Goal: Communication & Community: Answer question/provide support

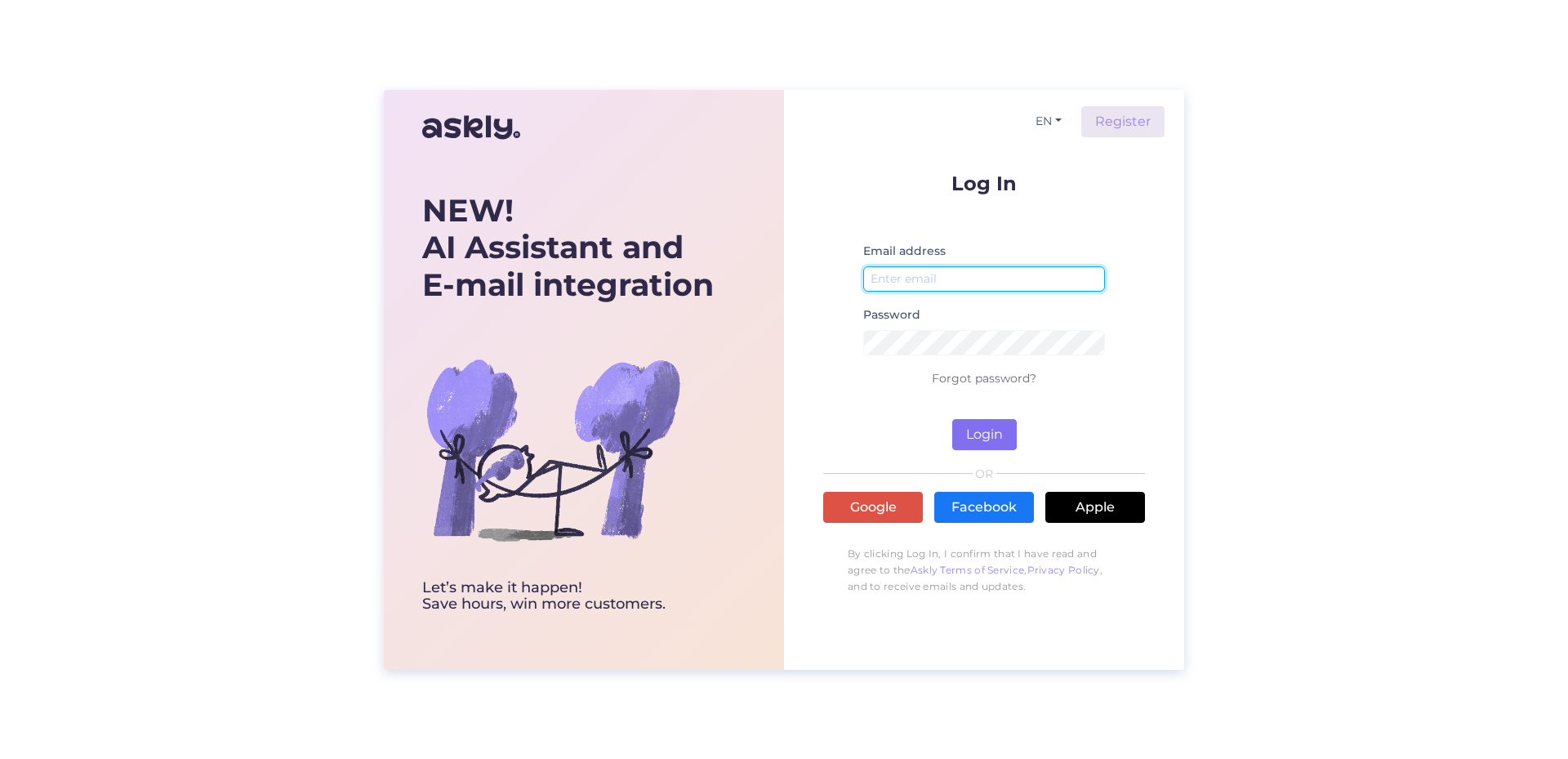
type input "[EMAIL_ADDRESS][DOMAIN_NAME]"
click at [1009, 433] on button "Login" at bounding box center [985, 434] width 65 height 32
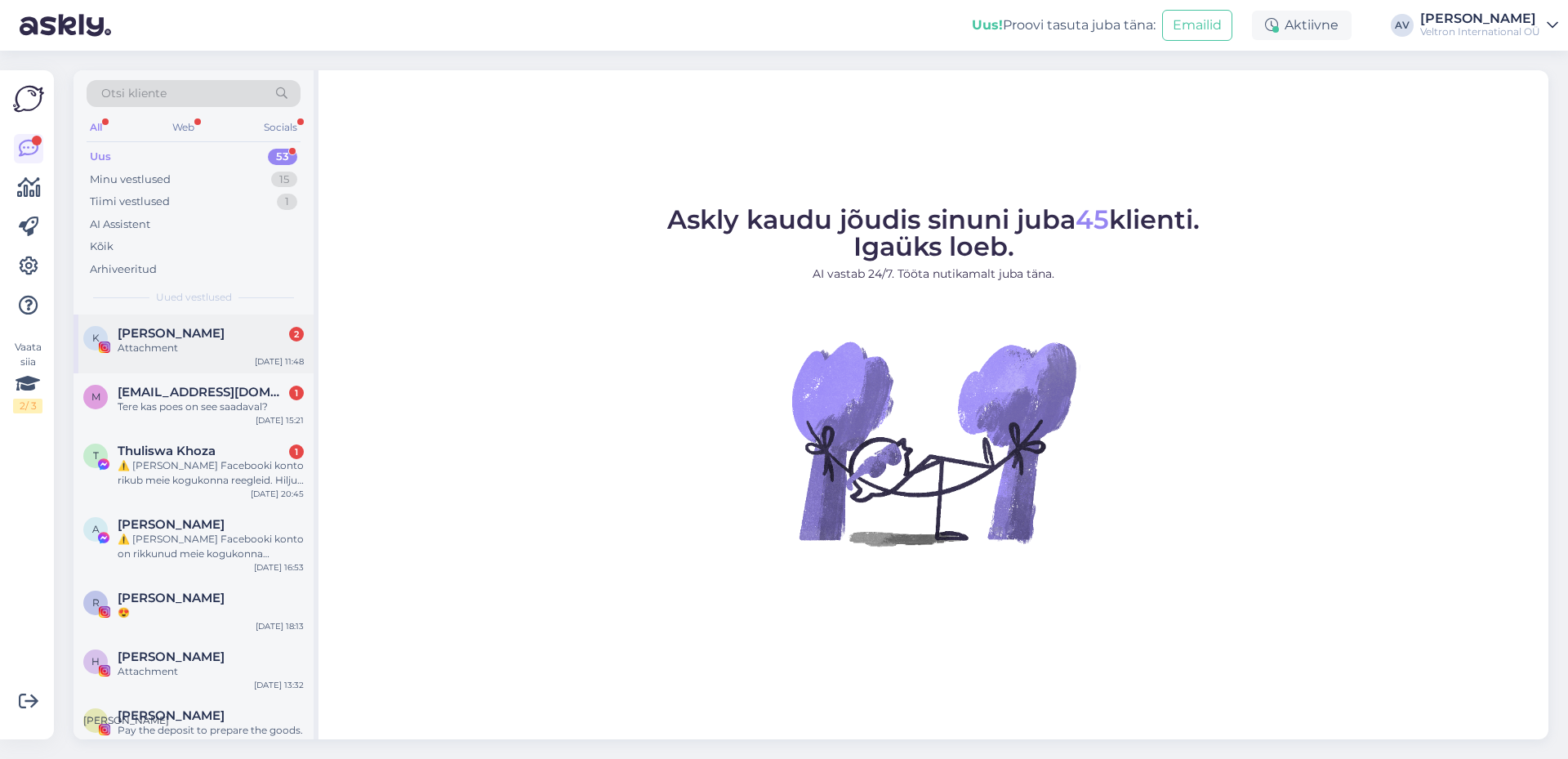
click at [207, 346] on div "Attachment" at bounding box center [210, 348] width 186 height 15
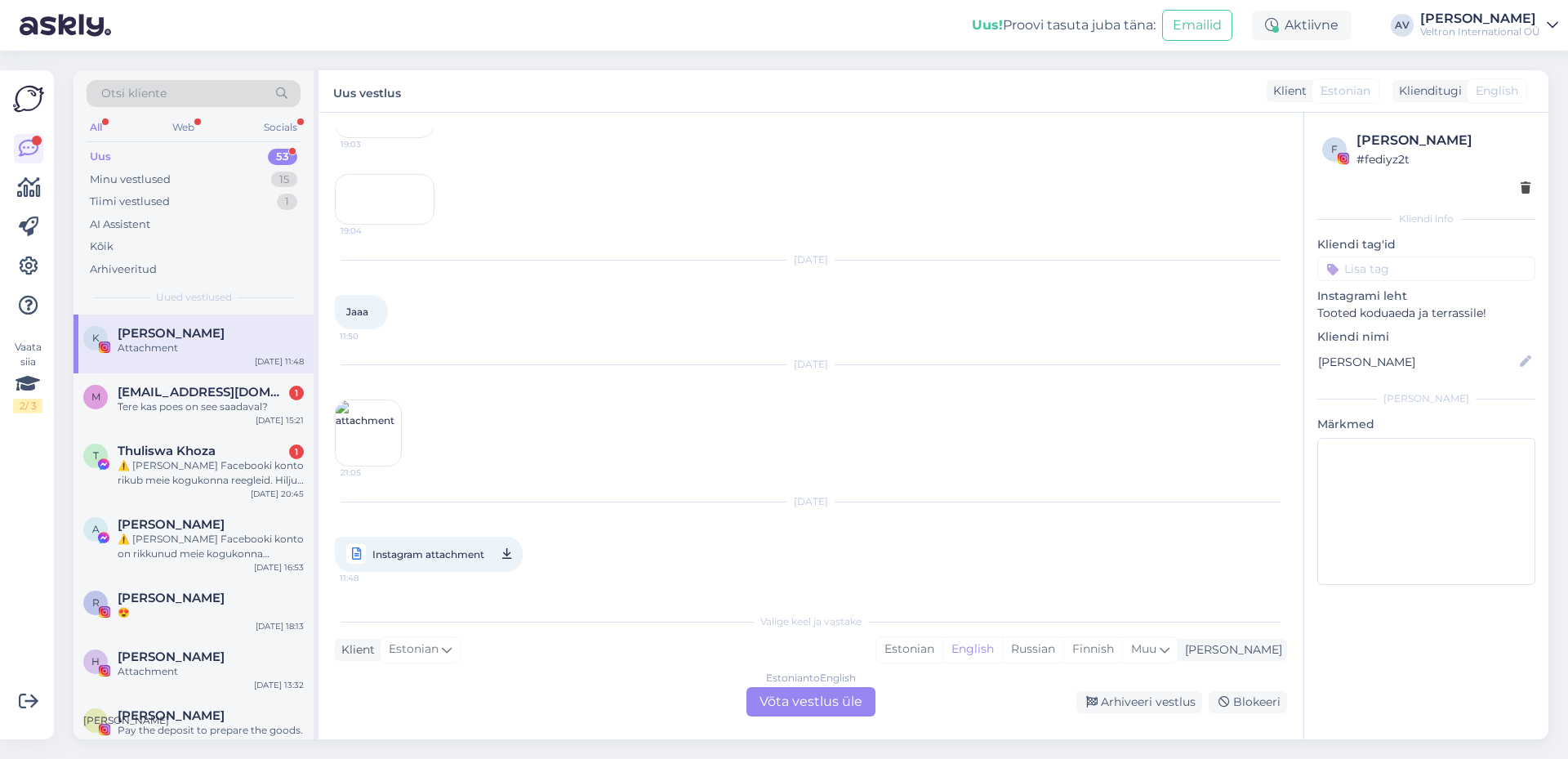
scroll to position [472, 0]
click at [434, 562] on span "Instagram attachment" at bounding box center [428, 568] width 112 height 21
click at [198, 433] on div "T Thuliswa Khoza 1 ⚠️ Teie Facebooki konto rikub meie kogukonna reegleid. Hilju…" at bounding box center [194, 469] width 240 height 74
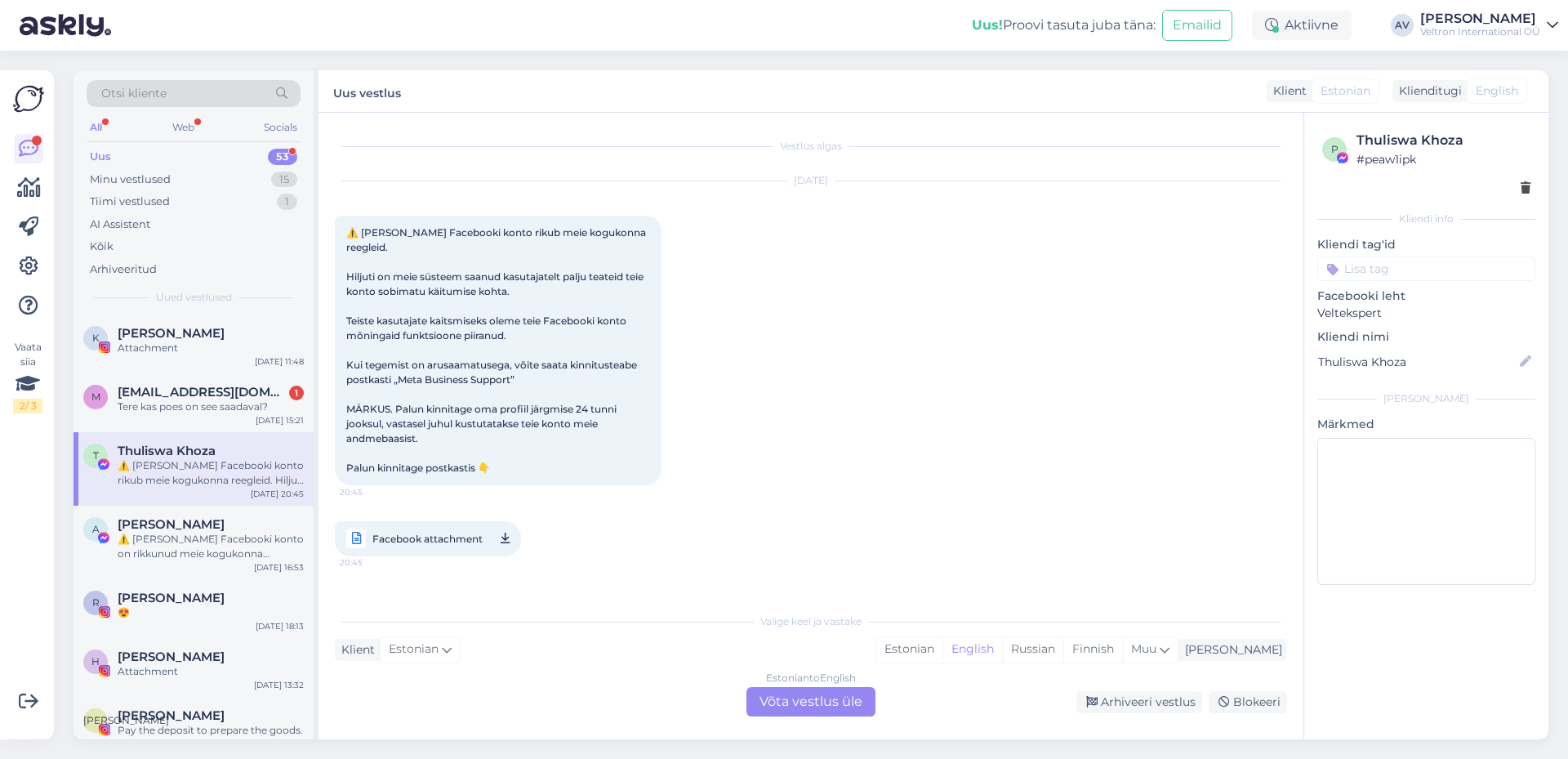
scroll to position [0, 0]
click at [209, 402] on div "Tere kas poes on see saadaval?" at bounding box center [210, 407] width 186 height 15
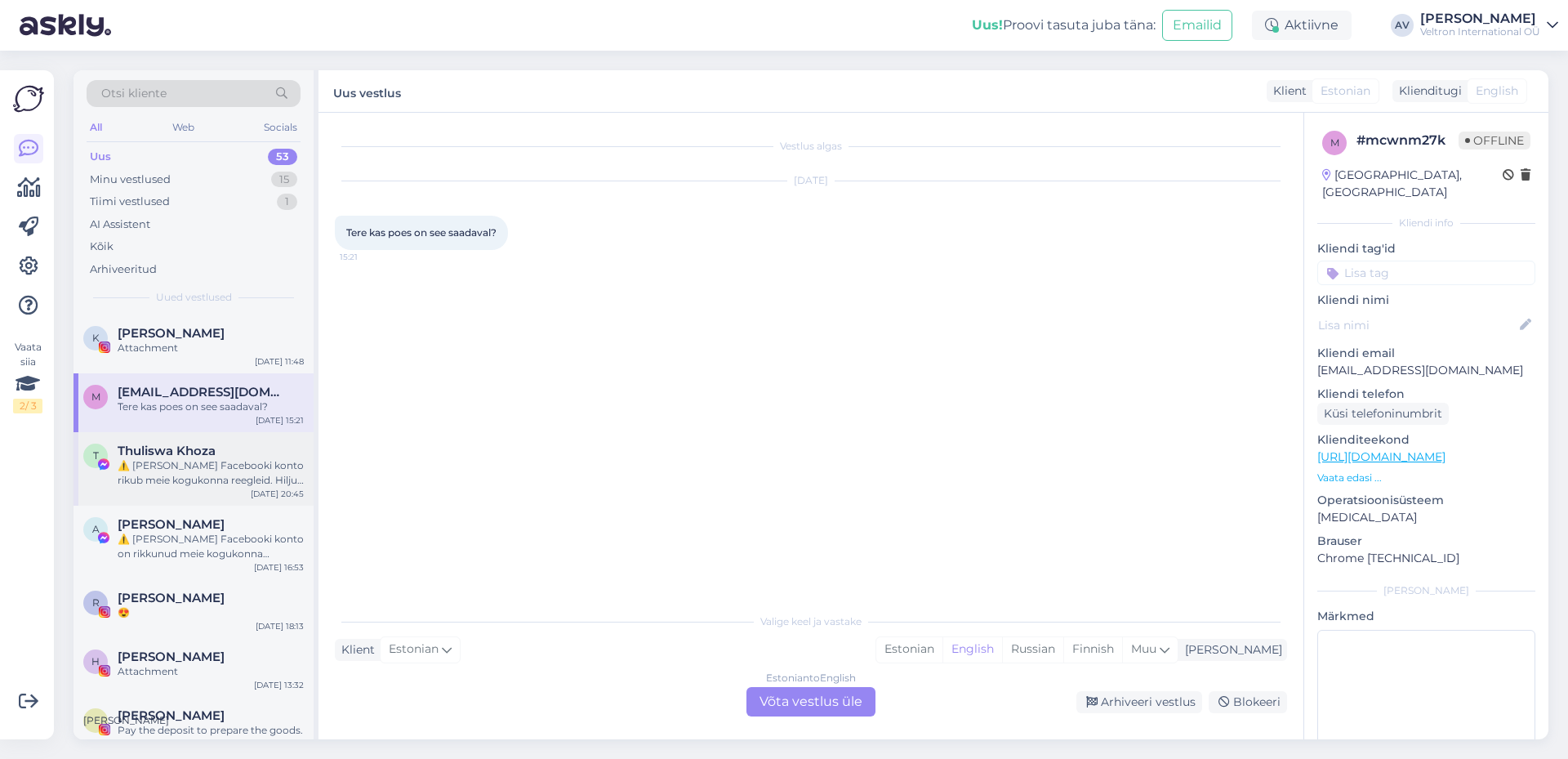
click at [196, 458] on div "⚠️ [PERSON_NAME] Facebooki konto rikub meie kogukonna reegleid. Hiljuti on meie…" at bounding box center [210, 473] width 186 height 30
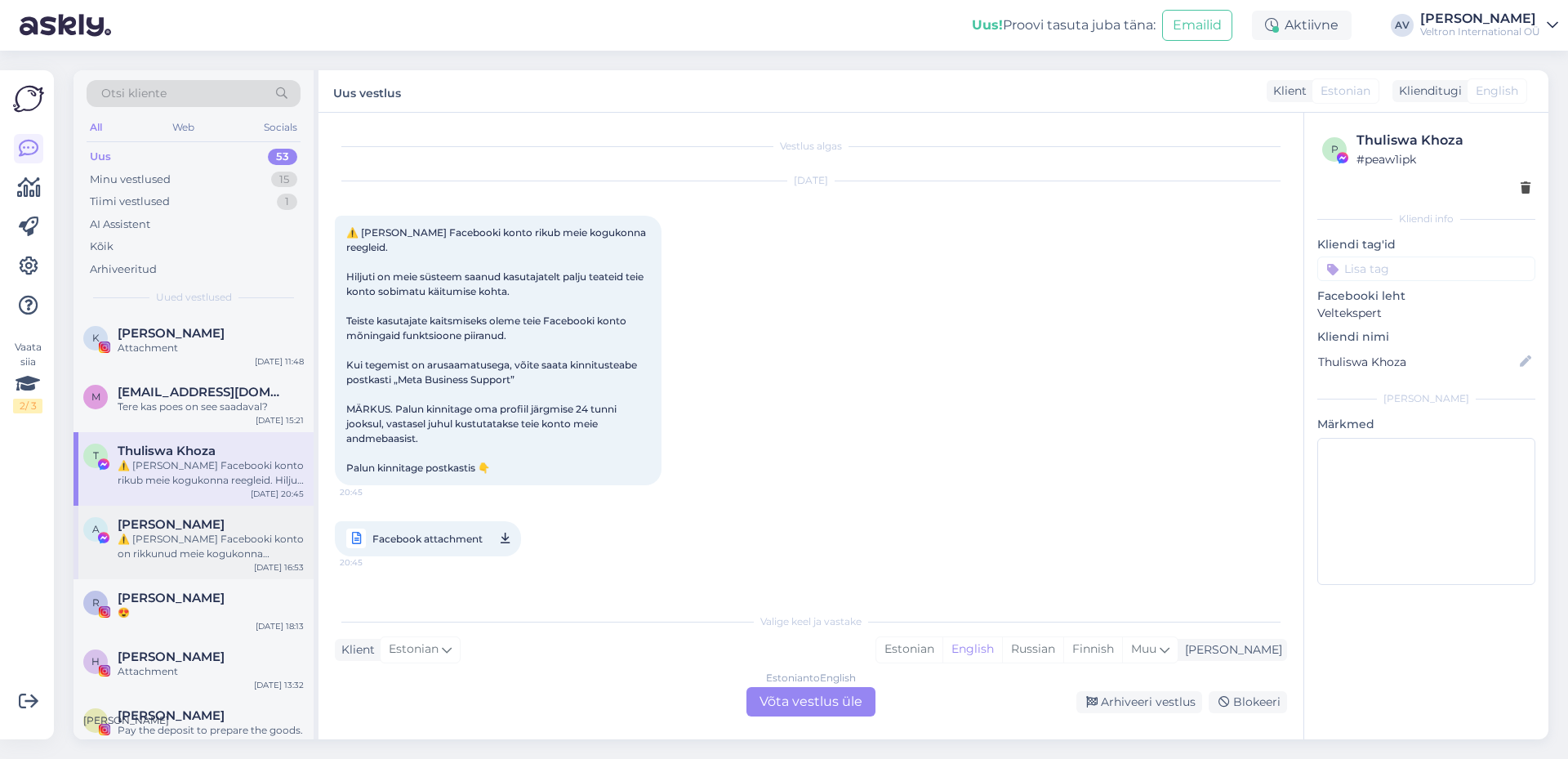
click at [204, 541] on div "⚠️ [PERSON_NAME] Facebooki konto on rikkunud meie kogukonna standardeid. Meie s…" at bounding box center [210, 546] width 186 height 30
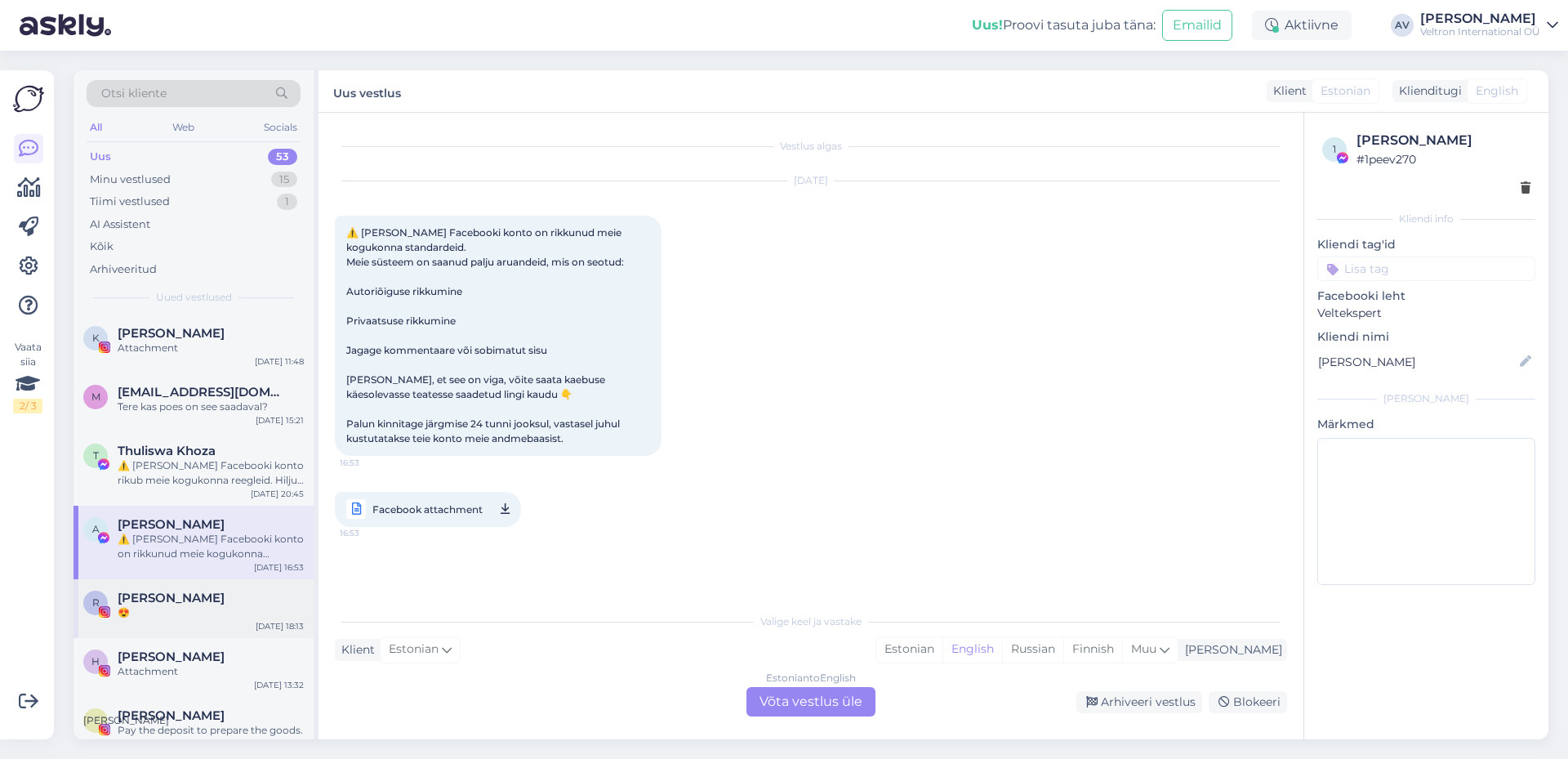
click at [242, 619] on div "😍" at bounding box center [210, 612] width 186 height 15
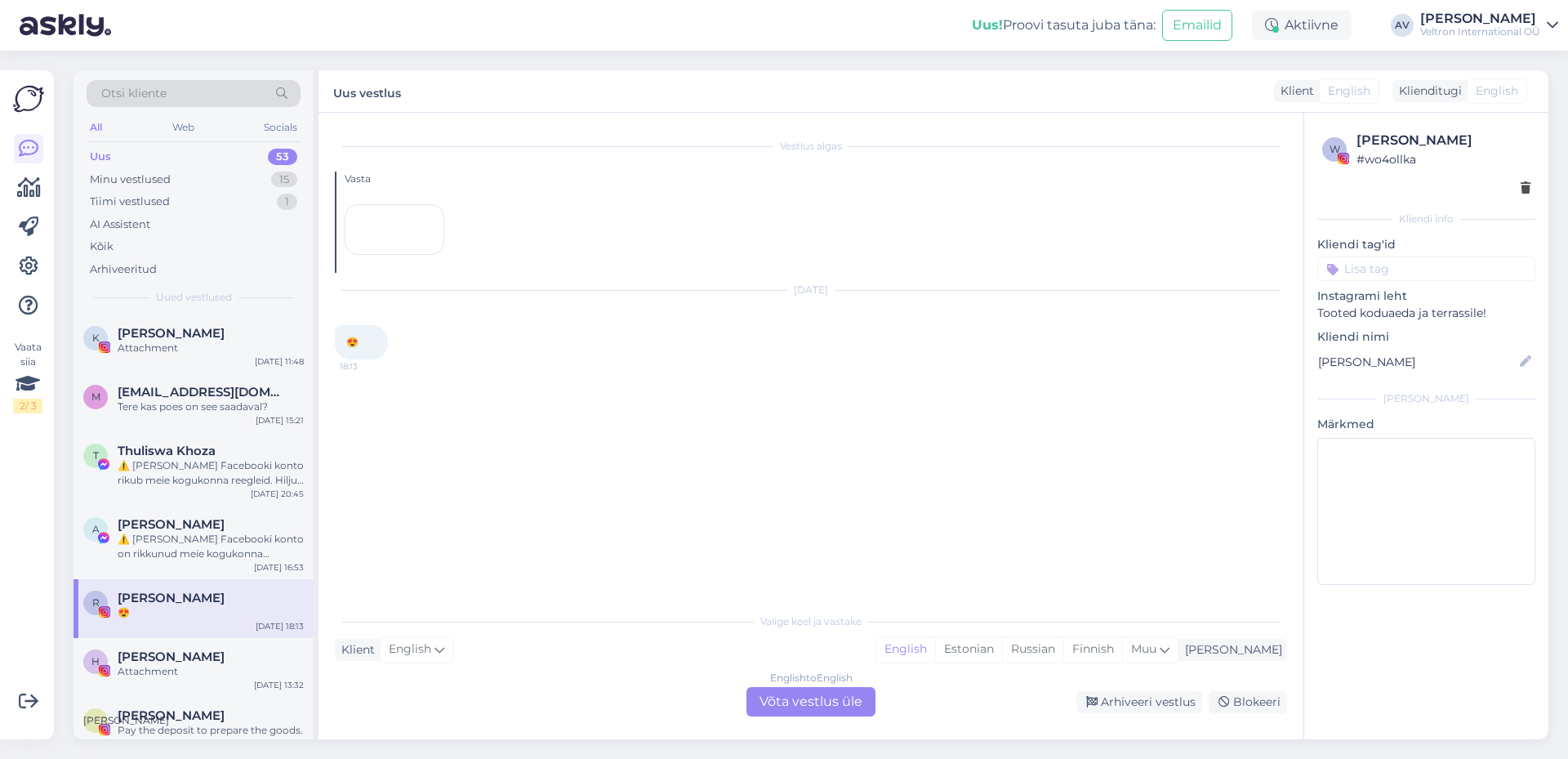
click at [406, 255] on div at bounding box center [394, 228] width 99 height 50
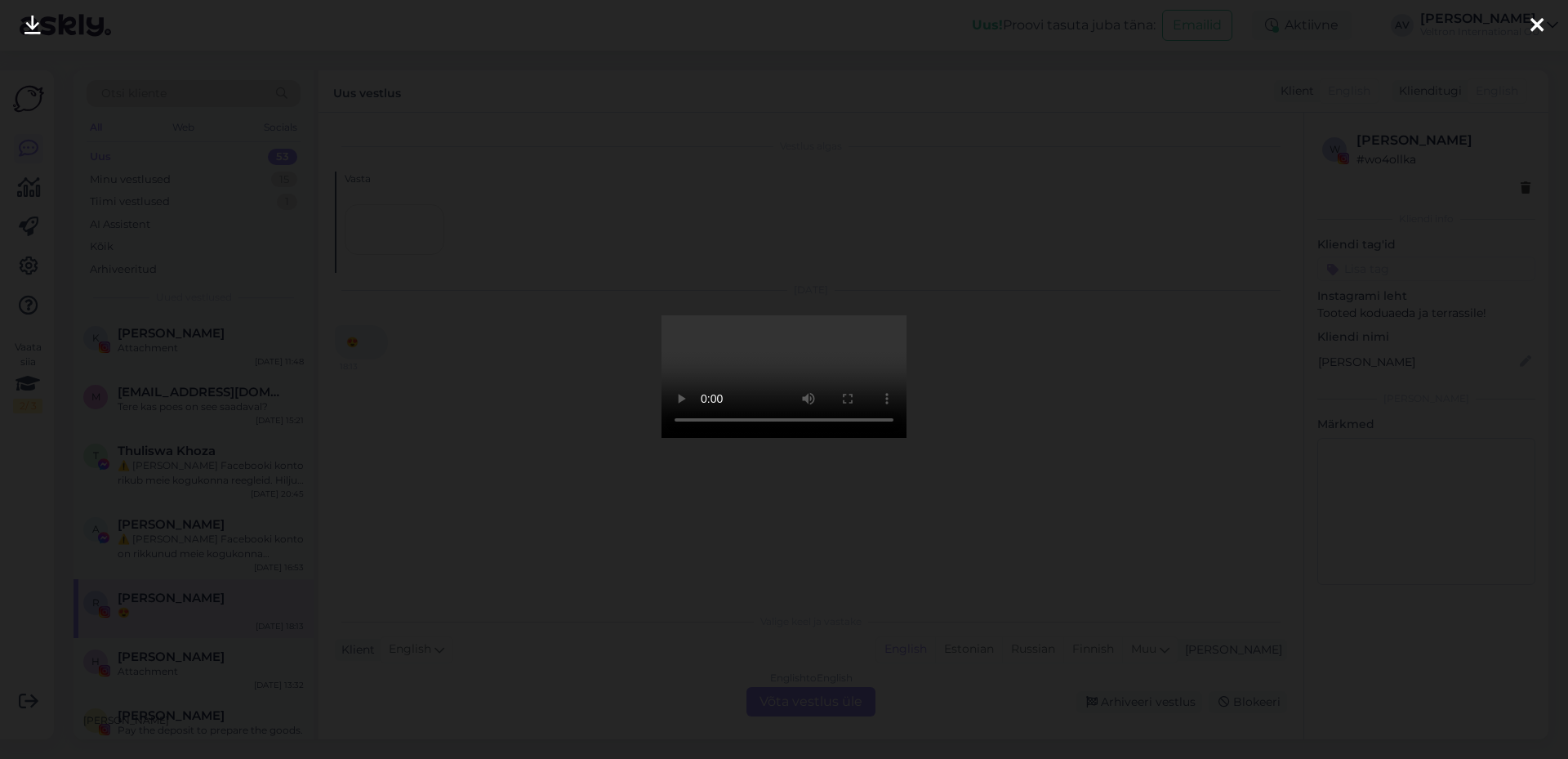
click at [1339, 346] on div at bounding box center [784, 379] width 1568 height 759
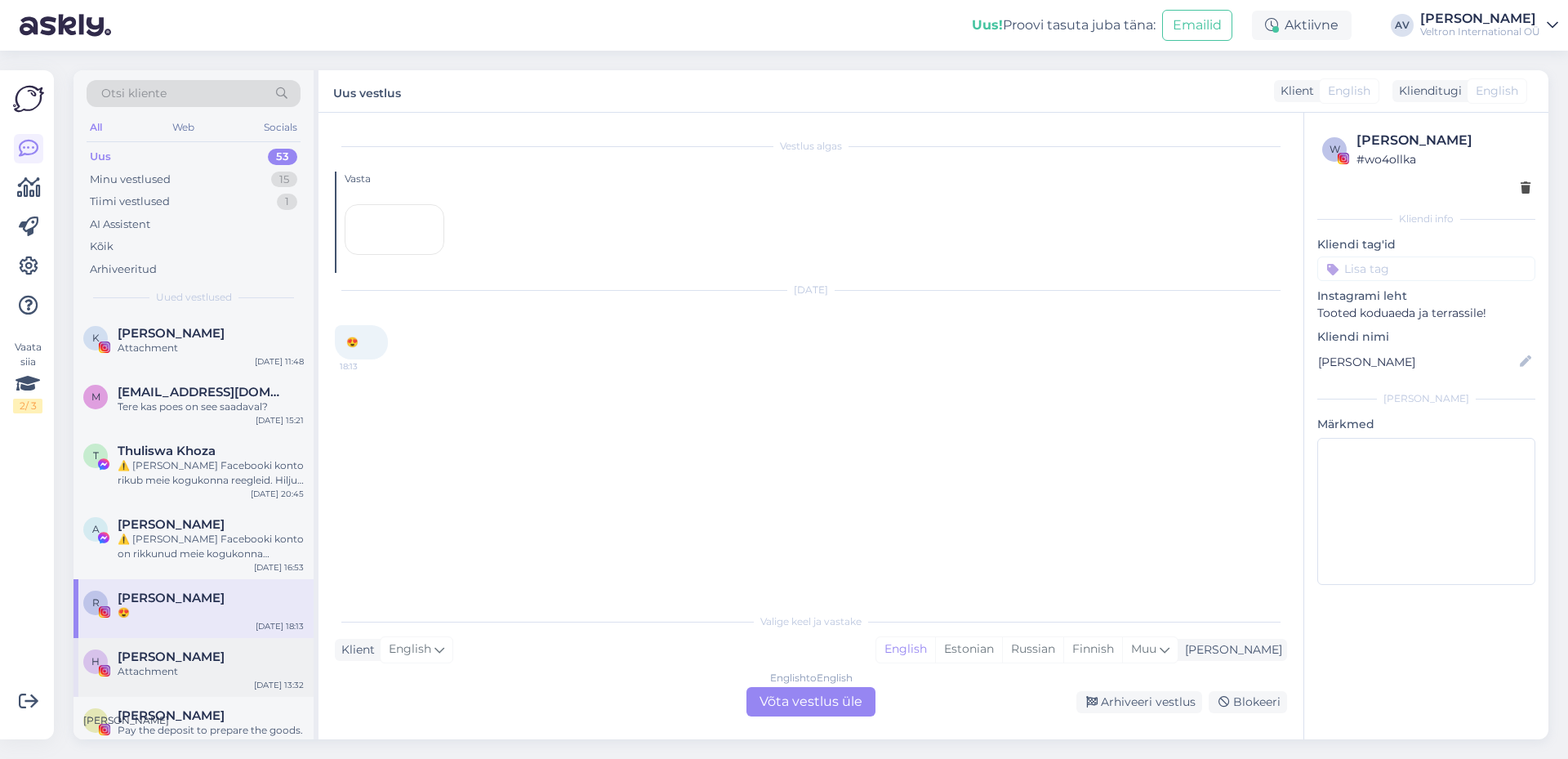
scroll to position [82, 0]
